Goal: Information Seeking & Learning: Find specific fact

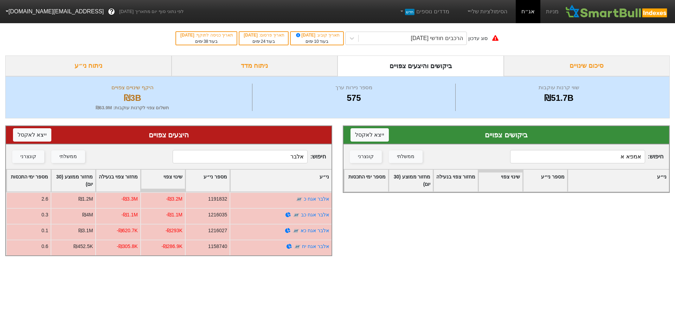
click at [622, 156] on input "אמפא א" at bounding box center [577, 156] width 135 height 13
type input "g"
type input "ז"
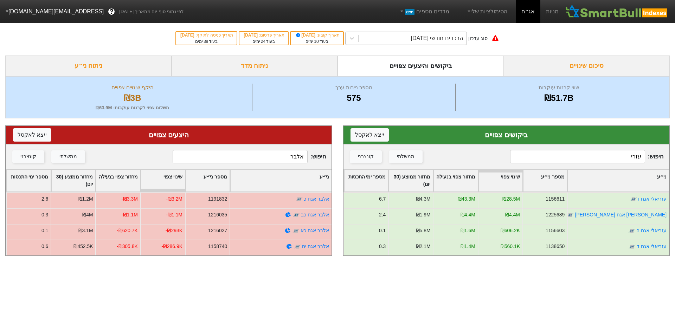
type input "עזרי"
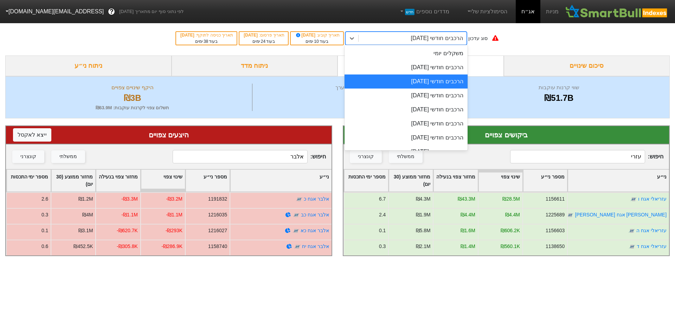
click at [426, 39] on div "הרכבים חודשי [DATE]" at bounding box center [436, 38] width 52 height 8
click at [440, 67] on div "הרכבים חודשי [DATE]" at bounding box center [405, 67] width 123 height 14
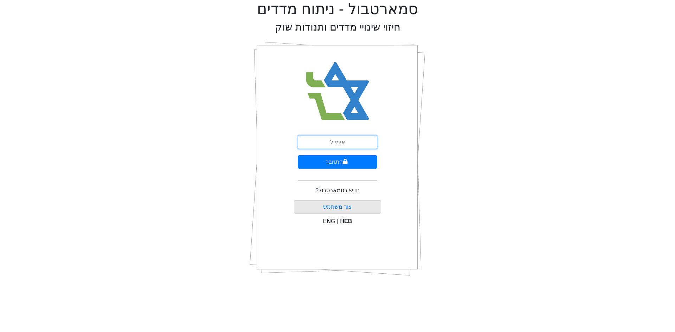
click at [336, 145] on input "email" at bounding box center [337, 142] width 79 height 13
type input "ש"
type input "[EMAIL_ADDRESS][DOMAIN_NAME]"
click at [298, 155] on button "התחבר" at bounding box center [337, 161] width 79 height 13
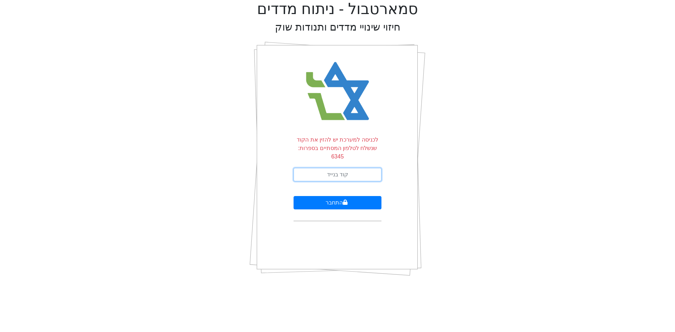
drag, startPoint x: 369, startPoint y: 164, endPoint x: 603, endPoint y: 158, distance: 234.4
click at [369, 168] on input "text" at bounding box center [337, 174] width 88 height 13
type input "730319"
click at [293, 196] on button "התחבר" at bounding box center [337, 202] width 88 height 13
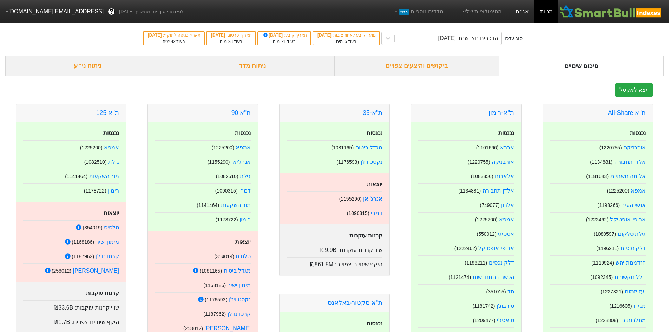
click at [519, 8] on link "אג״ח" at bounding box center [522, 11] width 25 height 23
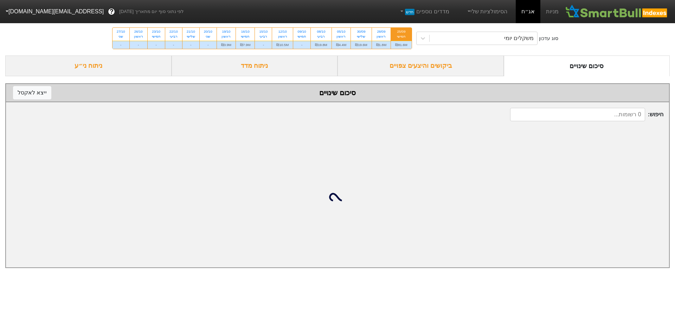
click at [466, 31] on div "סוג עדכון משקלים יומי 25/09 חמישי ₪81.6M 28/09 ראשון ₪1.8M 30/09 שלישי ₪19.6M 0…" at bounding box center [337, 38] width 675 height 34
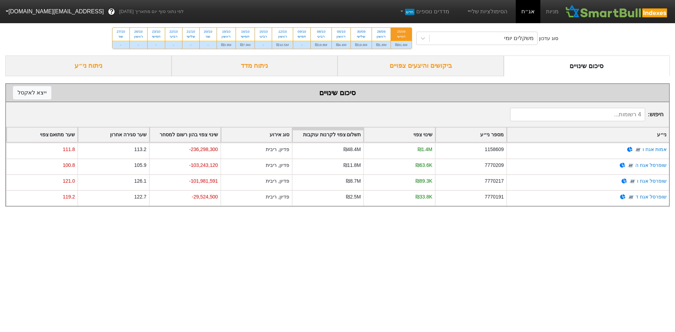
click at [462, 66] on div "ביקושים והיצעים צפויים" at bounding box center [420, 66] width 166 height 21
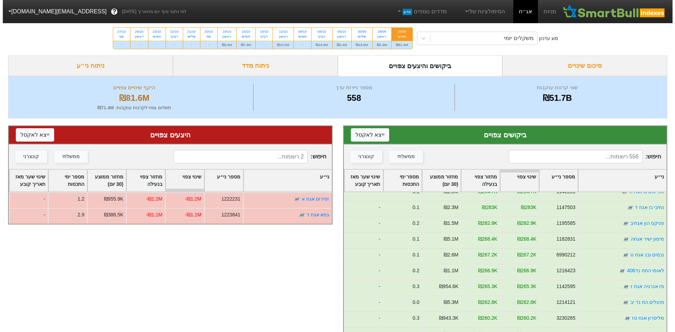
scroll to position [843, 0]
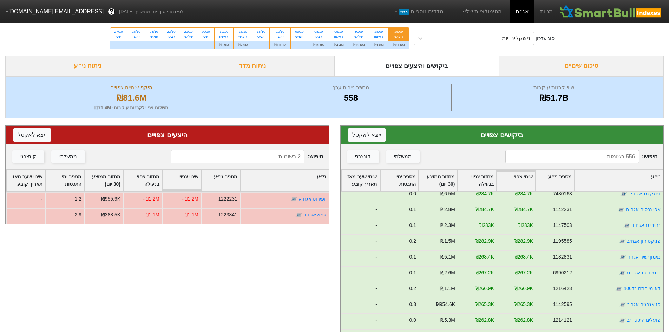
click at [604, 160] on input at bounding box center [573, 156] width 134 height 13
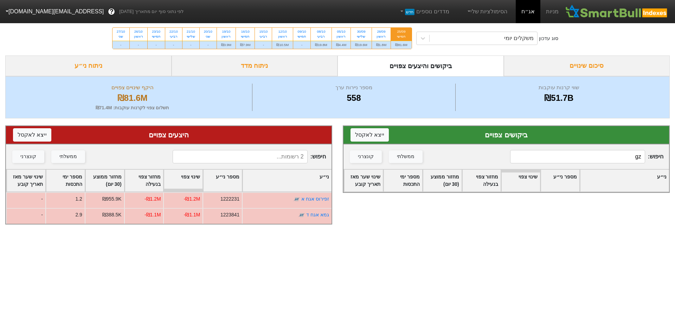
type input "g"
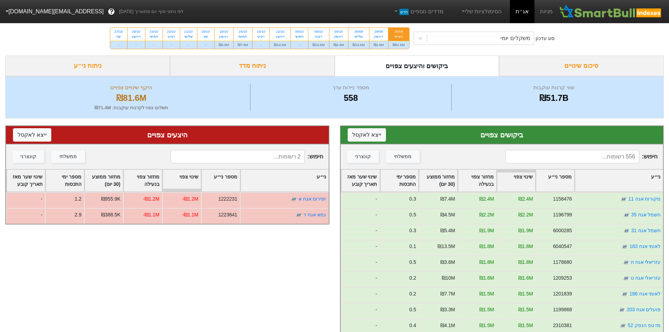
type input "ז"
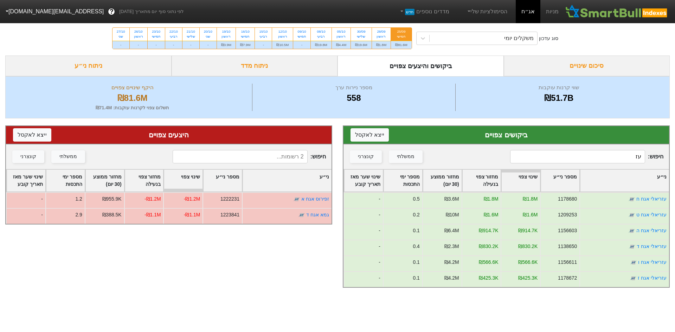
type input "עזר"
drag, startPoint x: 594, startPoint y: 156, endPoint x: 673, endPoint y: 156, distance: 78.7
click at [673, 156] on div "ביקושים צפויים ייצא ל אקסל חיפוש : עזר ממשלתי קונצרני ני״ע מספר ני״ע שינוי צפוי…" at bounding box center [505, 206] width 337 height 176
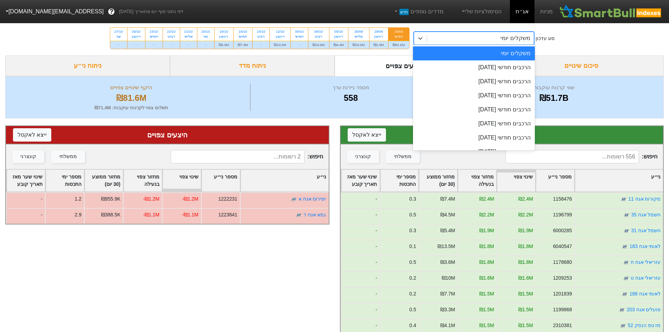
click at [515, 40] on div "משקלים יומי" at bounding box center [516, 38] width 30 height 8
click at [513, 66] on div "הרכבים חודשי [DATE]" at bounding box center [474, 67] width 122 height 14
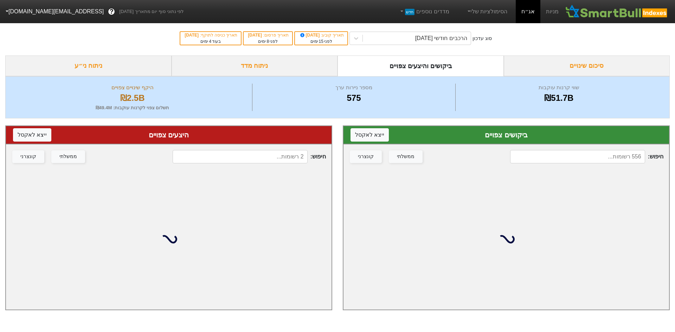
click at [617, 154] on input at bounding box center [577, 156] width 135 height 13
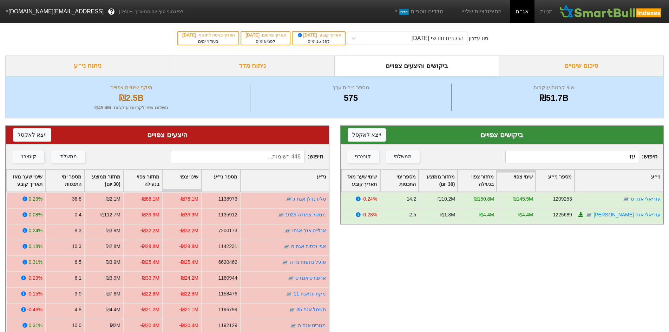
type input "ע"
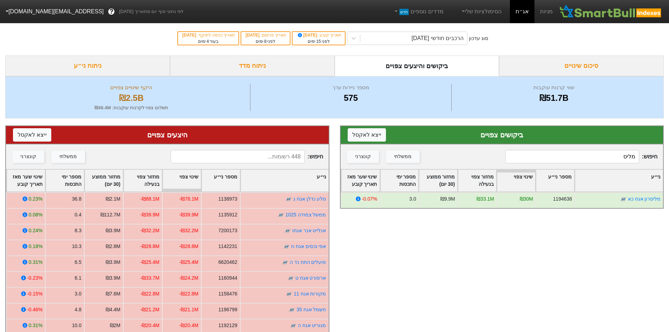
click at [571, 157] on input "מליס" at bounding box center [573, 156] width 134 height 13
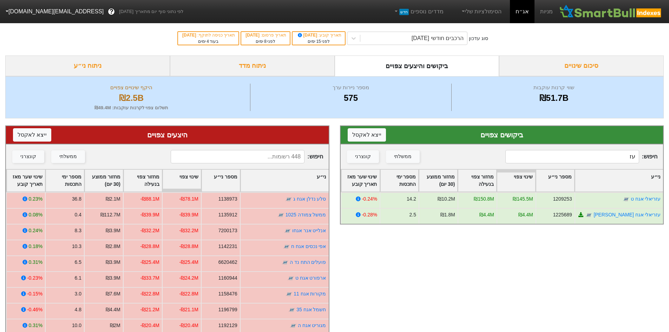
type input "ע"
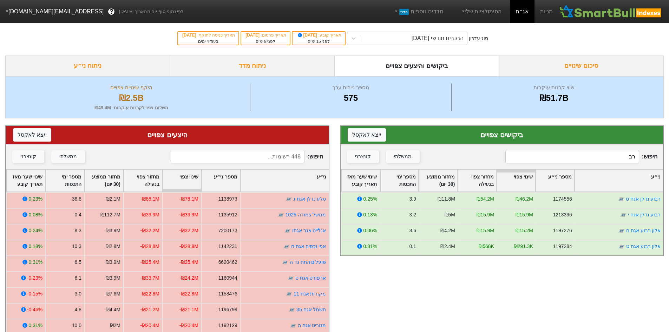
type input "ר"
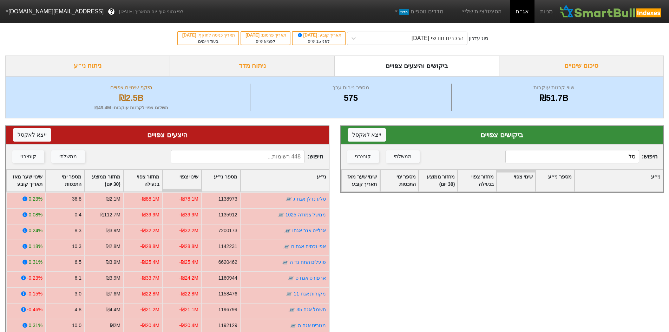
type input "ס"
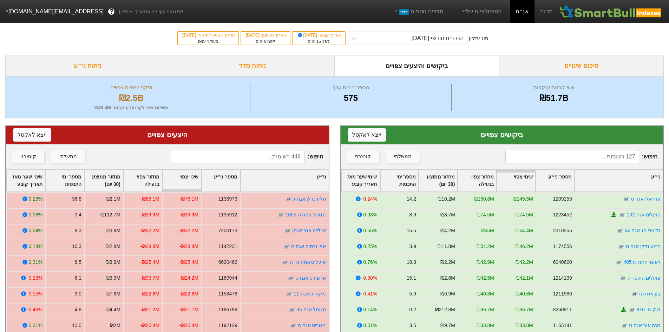
click at [271, 152] on input at bounding box center [238, 156] width 134 height 13
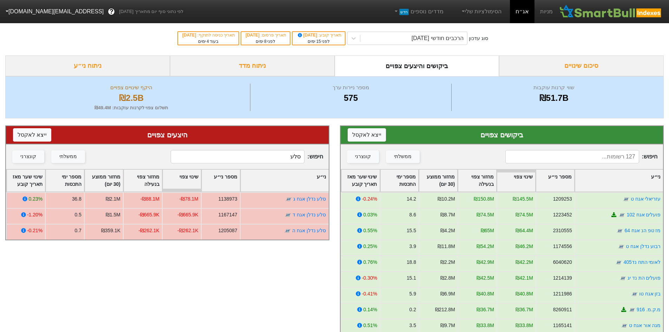
type input "סלע"
click at [613, 154] on input at bounding box center [573, 156] width 134 height 13
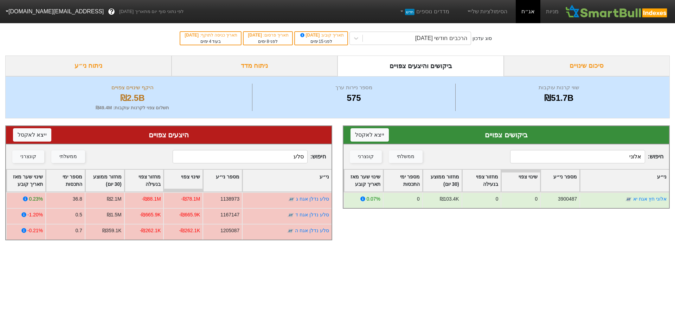
type input "אלוני"
click at [287, 158] on input "סלע" at bounding box center [240, 156] width 135 height 13
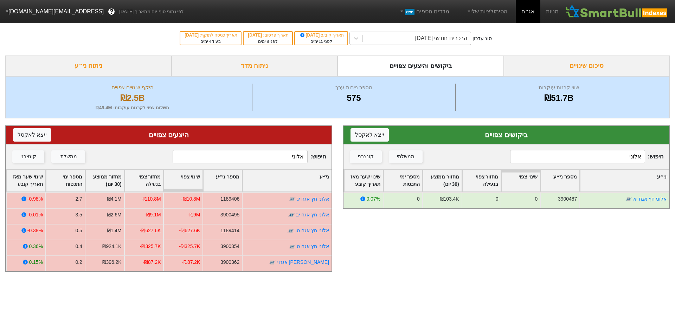
type input "אלוני"
click at [454, 39] on div "הרכבים חודשי [DATE]" at bounding box center [441, 38] width 52 height 8
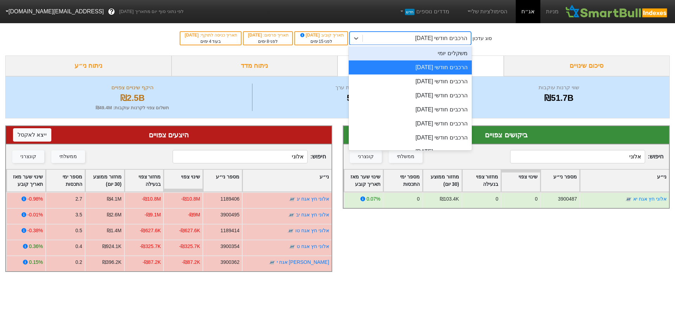
click at [460, 54] on div "משקלים יומי" at bounding box center [410, 53] width 123 height 14
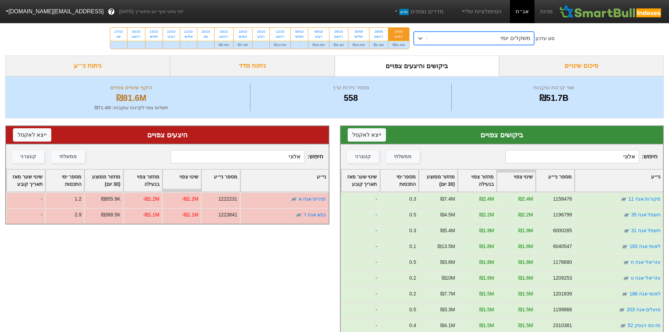
click at [601, 160] on input "אלוני" at bounding box center [573, 156] width 134 height 13
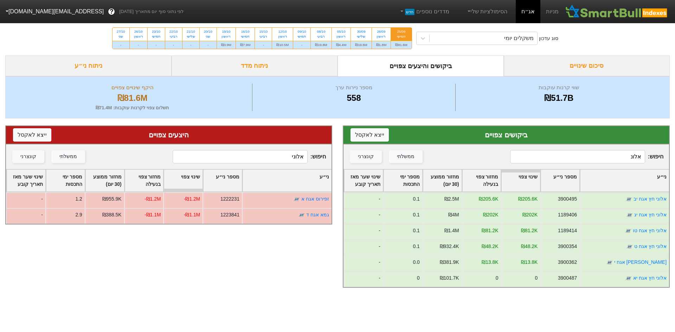
type input "אלוני"
click at [382, 38] on div "ראשון" at bounding box center [381, 36] width 10 height 5
click at [381, 32] on input "28/09 ראשון ₪1.8M" at bounding box center [378, 30] width 5 height 5
radio input "true"
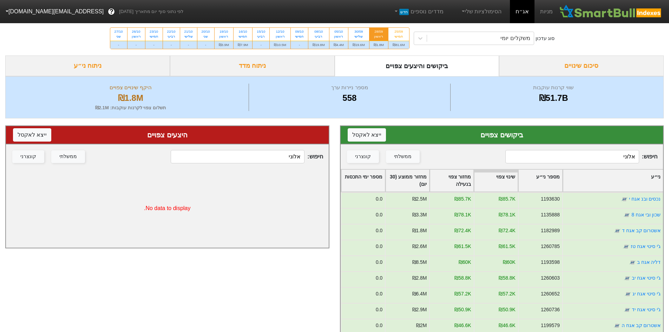
click at [608, 160] on input "אלוני" at bounding box center [573, 156] width 134 height 13
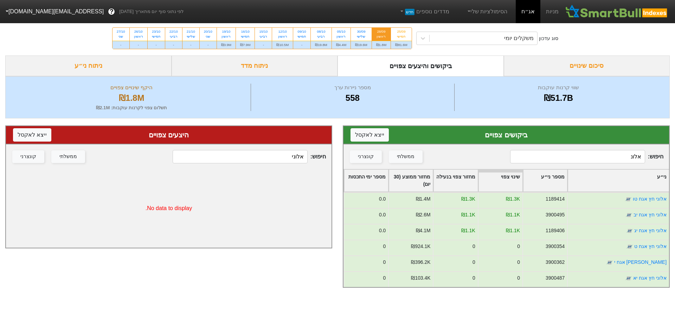
type input "אלוני"
click at [354, 30] on div "30/09 שלישי" at bounding box center [361, 34] width 21 height 13
click at [356, 30] on input "30/09 שלישי ₪19.6M" at bounding box center [358, 30] width 5 height 5
radio input "true"
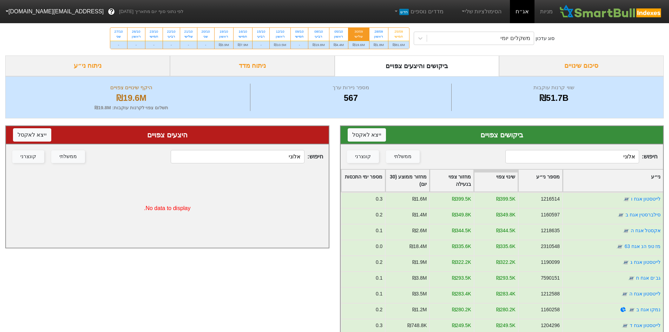
click at [602, 161] on input "אלוני" at bounding box center [573, 156] width 134 height 13
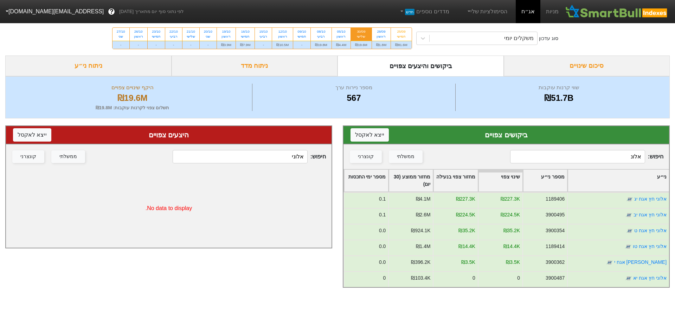
type input "אלוני"
click at [337, 33] on div "05/10" at bounding box center [341, 31] width 10 height 5
click at [337, 32] on input "05/10 ראשון ₪4.4M" at bounding box center [338, 30] width 5 height 5
radio input "true"
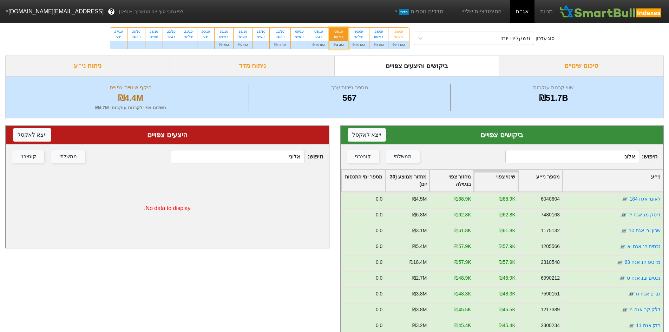
click at [608, 164] on div "חיפוש : אלוני ממשלתי קונצרני" at bounding box center [502, 156] width 323 height 25
click at [608, 156] on input "אלוני" at bounding box center [573, 156] width 134 height 13
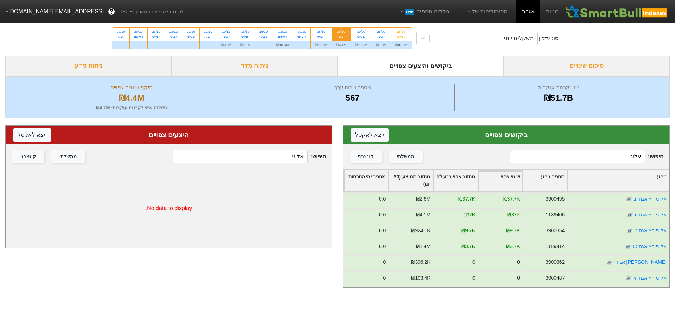
type input "אלונ"
click at [467, 41] on div "משקלים יומי" at bounding box center [483, 38] width 108 height 13
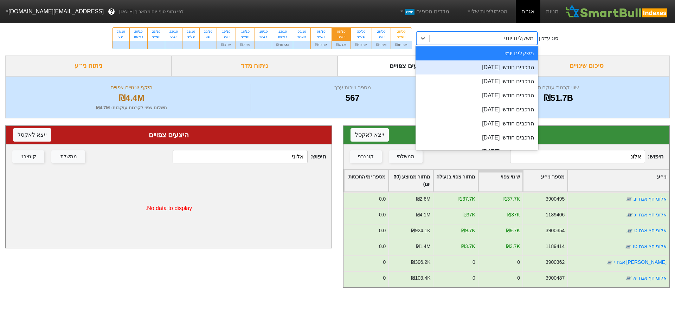
click at [475, 66] on div "הרכבים חודשי [DATE]" at bounding box center [476, 67] width 123 height 14
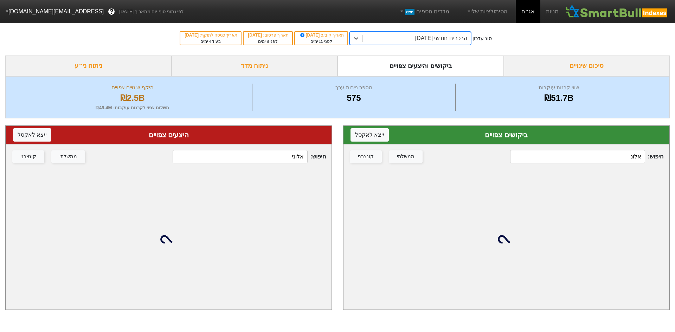
click at [246, 151] on input "אלוני" at bounding box center [240, 156] width 135 height 13
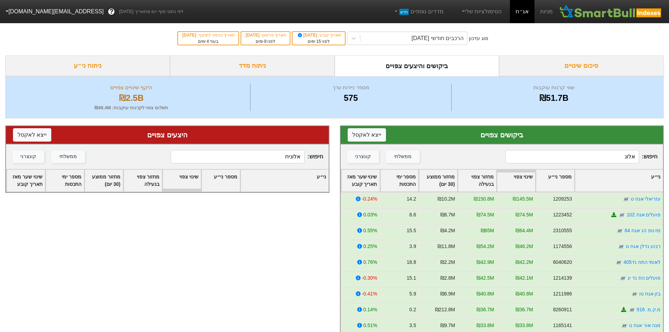
type input "אלוני"
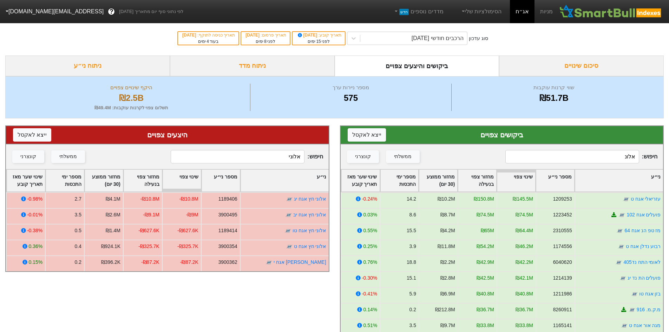
click at [283, 157] on input "אלוני" at bounding box center [238, 156] width 134 height 13
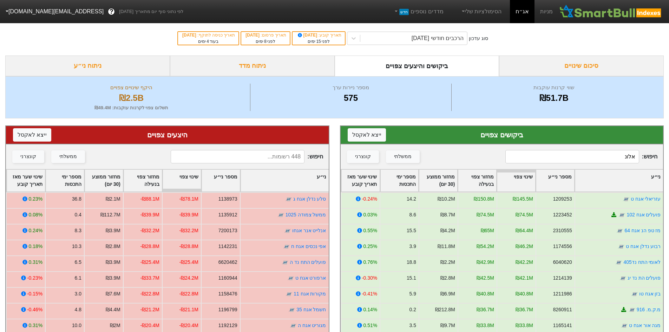
click at [600, 152] on input "אלונ" at bounding box center [573, 156] width 134 height 13
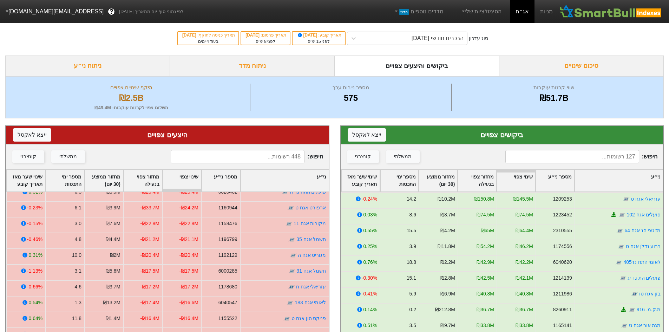
click at [276, 161] on input at bounding box center [238, 156] width 134 height 13
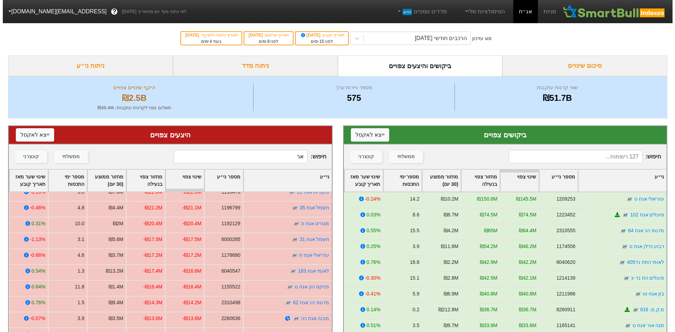
scroll to position [0, 0]
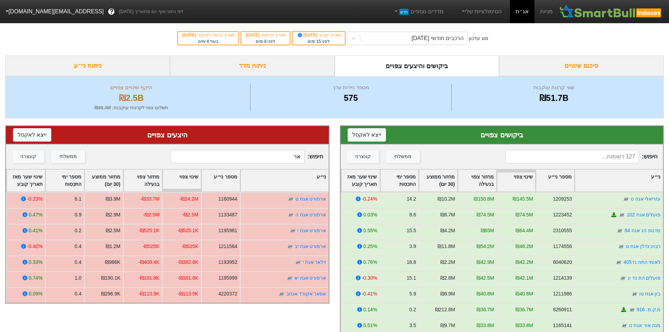
click at [289, 155] on input "אר" at bounding box center [238, 156] width 134 height 13
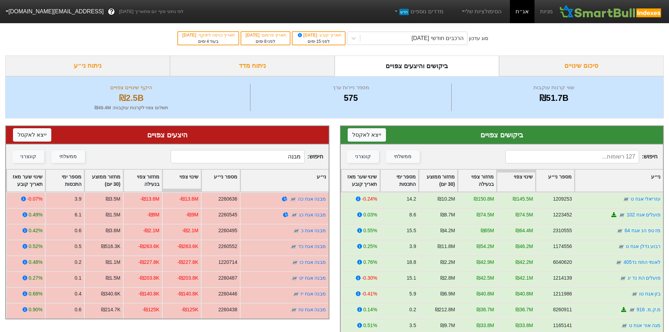
type input "מבנה"
click at [607, 157] on input at bounding box center [573, 156] width 134 height 13
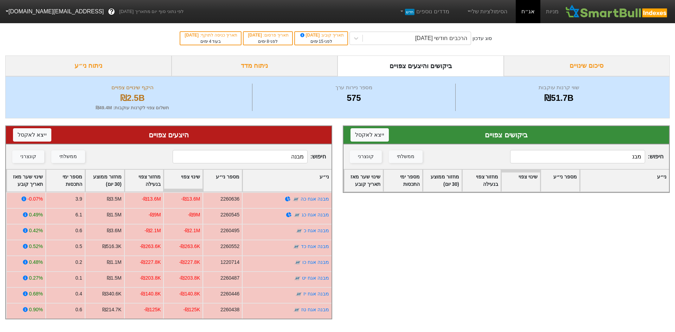
type input "מבנה"
click at [620, 158] on input "מבנה" at bounding box center [577, 156] width 135 height 13
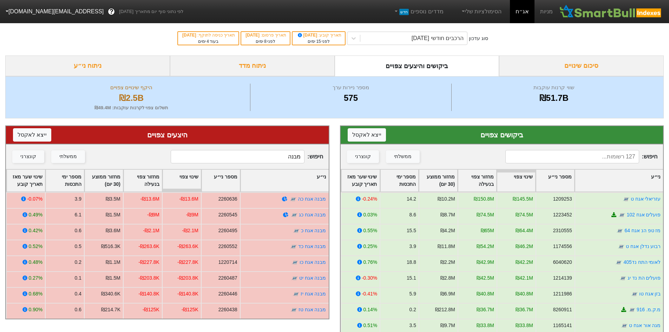
click at [598, 59] on div "סיכום שינויים" at bounding box center [581, 66] width 165 height 21
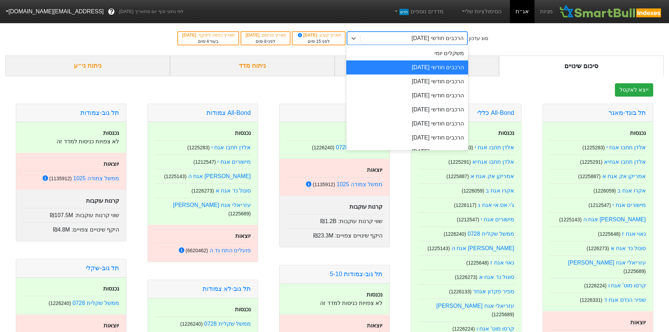
click at [433, 40] on div "הרכבים חודשי [DATE]" at bounding box center [438, 38] width 52 height 8
click at [439, 48] on div "משקלים יומי" at bounding box center [407, 53] width 122 height 14
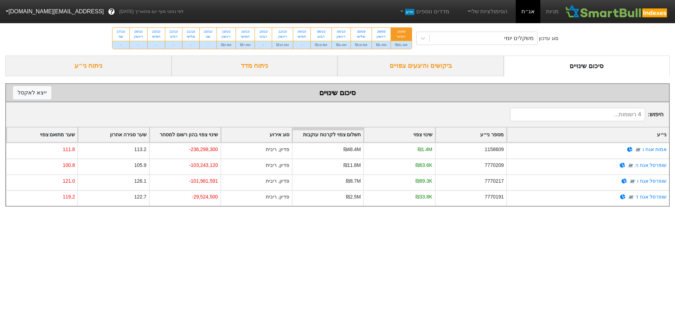
click at [403, 64] on div "ביקושים והיצעים צפויים" at bounding box center [420, 66] width 166 height 21
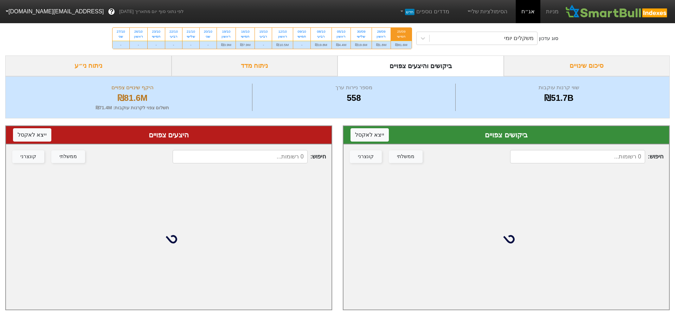
click at [585, 163] on input at bounding box center [577, 156] width 135 height 13
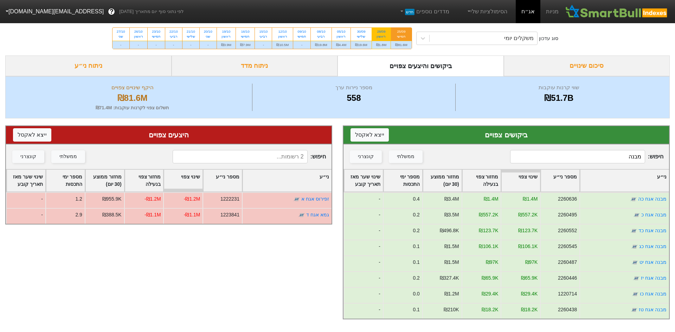
type input "מבנה"
click at [375, 32] on div "28/09 ראשון" at bounding box center [381, 34] width 19 height 13
click at [376, 32] on input "28/09 ראשון ₪1.8M" at bounding box center [378, 30] width 5 height 5
radio input "true"
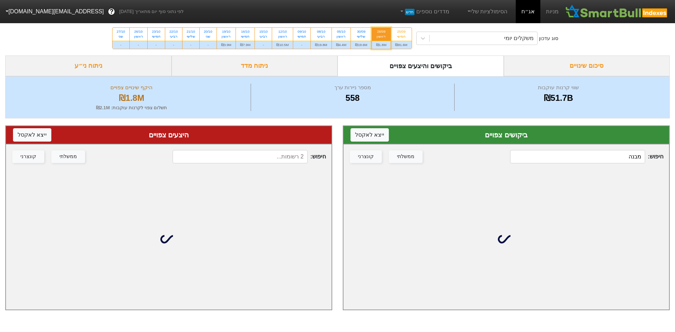
click at [590, 162] on input "מבנה" at bounding box center [577, 156] width 135 height 13
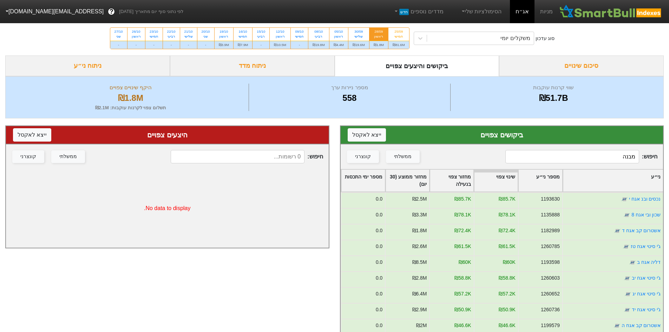
click at [618, 149] on div "חיפוש : מבנה ממשלתי קונצרני" at bounding box center [502, 156] width 323 height 25
click at [627, 170] on div "ביקושים צפויים ייצא ל אקסל חיפוש : מבנה ממשלתי קונצרני ני״ע מספר ני״ע שינוי צפו…" at bounding box center [502, 281] width 324 height 313
click at [626, 161] on input "מבנה" at bounding box center [573, 156] width 134 height 13
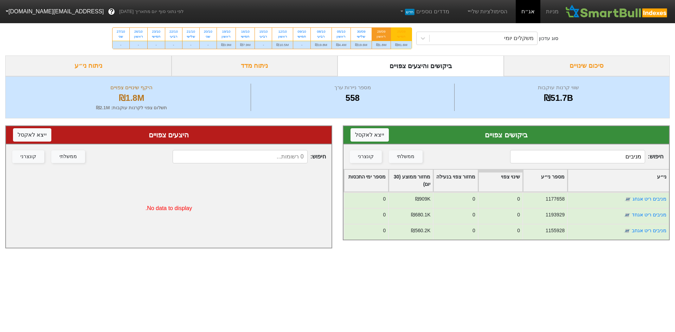
type input "מניבים"
click at [408, 28] on div "25/09 חמישי" at bounding box center [401, 34] width 21 height 13
click at [401, 28] on input "25/09 חמישי ₪81.6M" at bounding box center [398, 30] width 5 height 5
radio input "true"
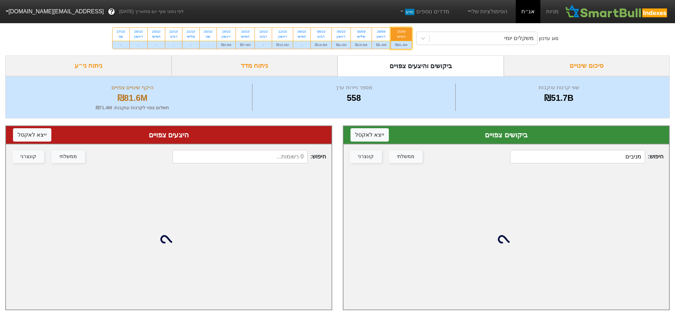
click at [623, 161] on input "מניבים" at bounding box center [577, 156] width 135 height 13
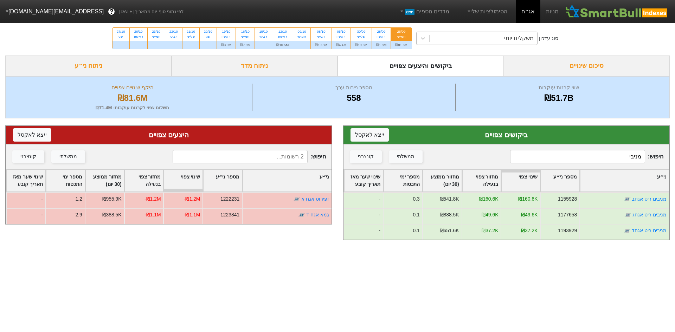
click at [455, 33] on div "משקלים יומי" at bounding box center [483, 38] width 108 height 13
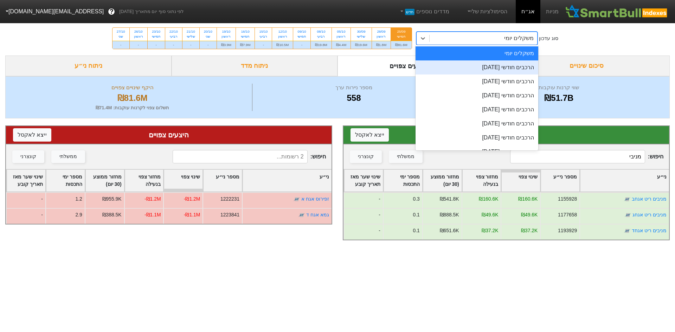
click at [471, 62] on div "הרכבים חודשי [DATE]" at bounding box center [476, 67] width 123 height 14
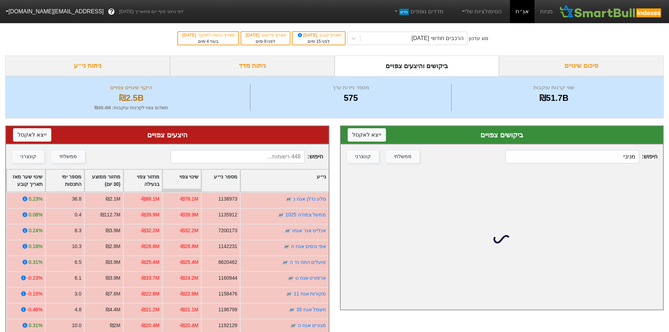
click at [611, 160] on input "מניבי" at bounding box center [573, 156] width 134 height 13
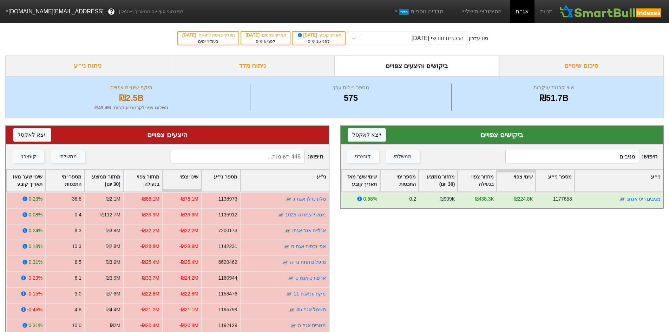
type input "מניבים"
click at [275, 149] on div "חיפוש : ממשלתי קונצרני" at bounding box center [167, 156] width 323 height 25
click at [275, 156] on input at bounding box center [238, 156] width 134 height 13
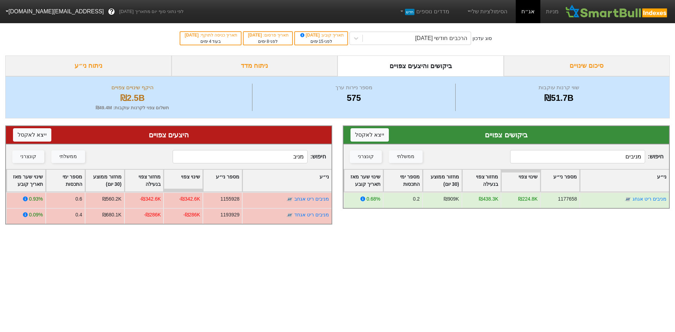
type input "מניב"
click at [579, 155] on input "מניבים" at bounding box center [577, 156] width 135 height 13
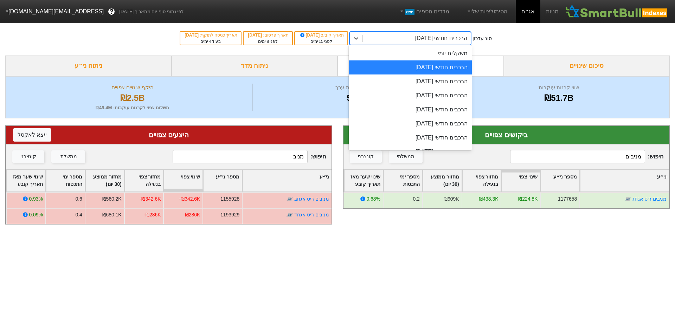
click at [403, 32] on div "הרכבים חודשי [DATE]" at bounding box center [410, 38] width 122 height 13
click at [437, 31] on div "סוג עדכון option הרכבים חודשי 29/09/2025, selected. option משקלים יומי focused,…" at bounding box center [337, 38] width 675 height 34
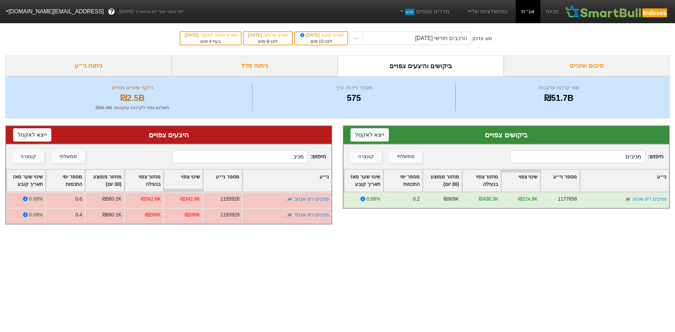
click at [621, 152] on input "מניבים" at bounding box center [577, 156] width 135 height 13
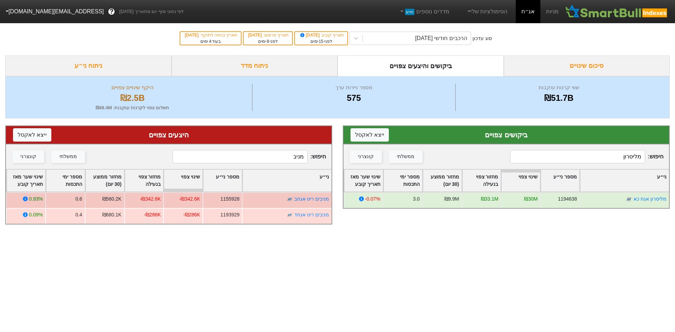
type input "מליסרון"
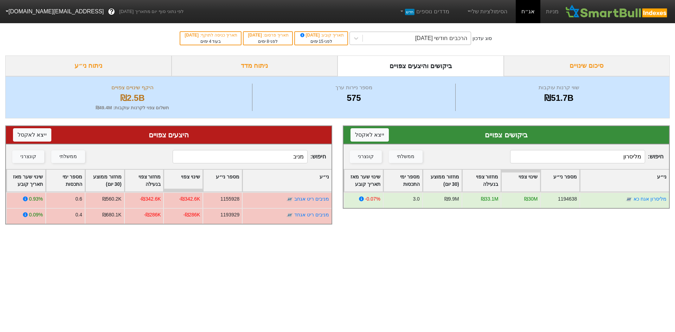
click at [404, 41] on div "הרכבים חודשי [DATE]" at bounding box center [417, 38] width 108 height 13
